Goal: Navigation & Orientation: Find specific page/section

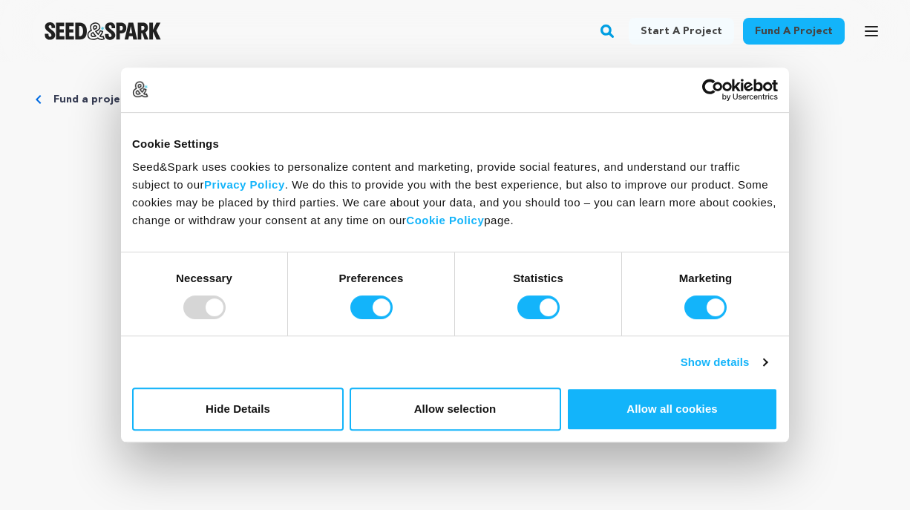
scroll to position [130, 0]
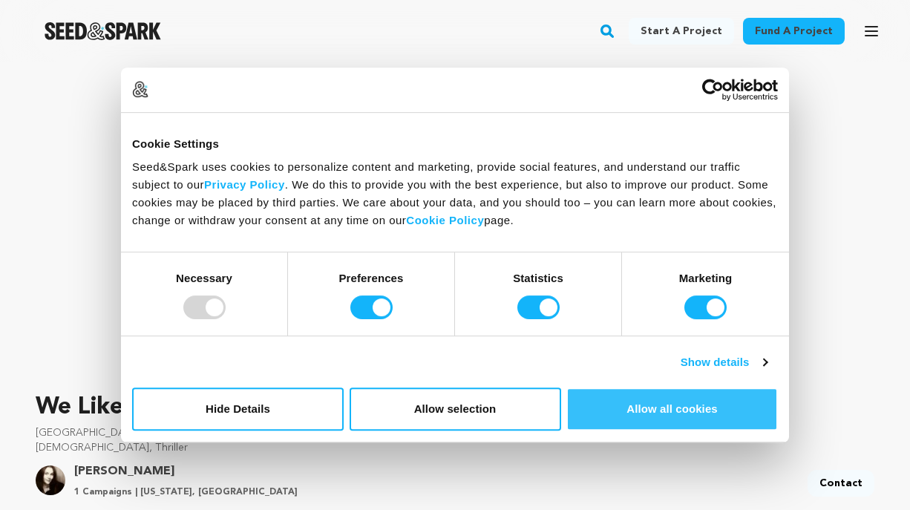
click at [639, 412] on button "Allow all cookies" at bounding box center [671, 408] width 211 height 43
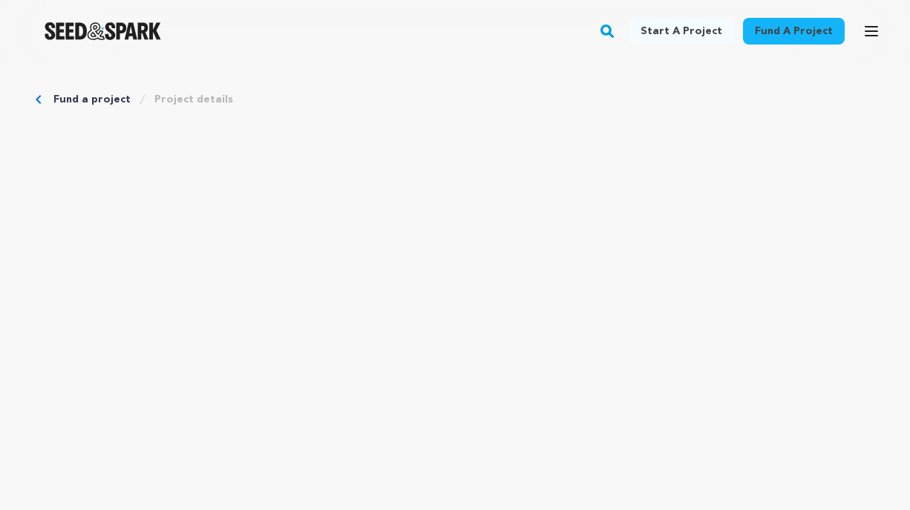
scroll to position [0, 0]
click at [53, 95] on link "Fund a project" at bounding box center [91, 99] width 77 height 15
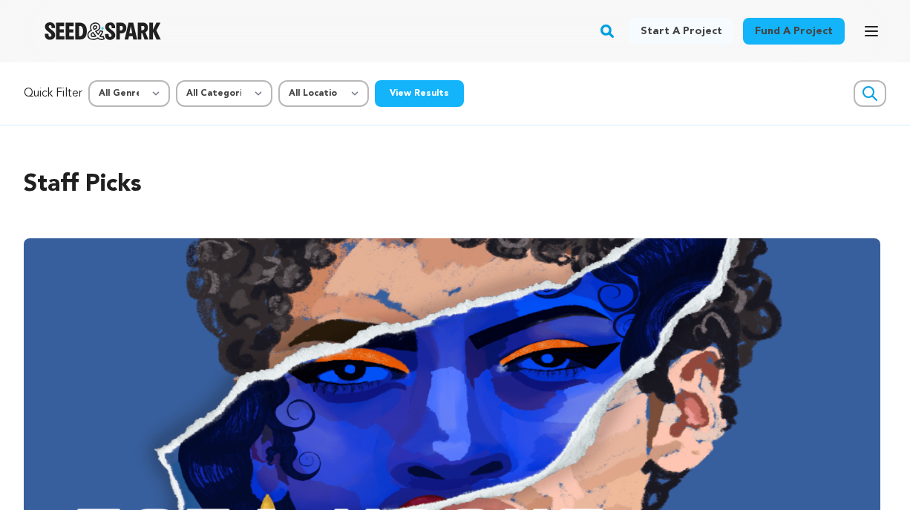
click at [80, 25] on img "Seed&Spark Homepage" at bounding box center [103, 31] width 116 height 18
